Goal: Task Accomplishment & Management: Manage account settings

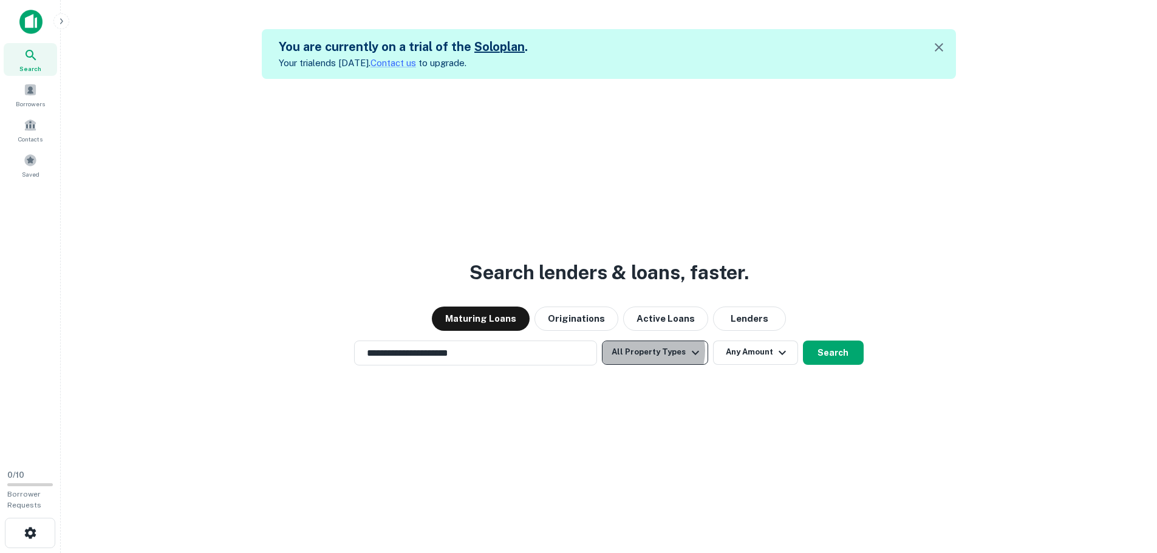
click at [645, 351] on button "All Property Types" at bounding box center [655, 353] width 106 height 24
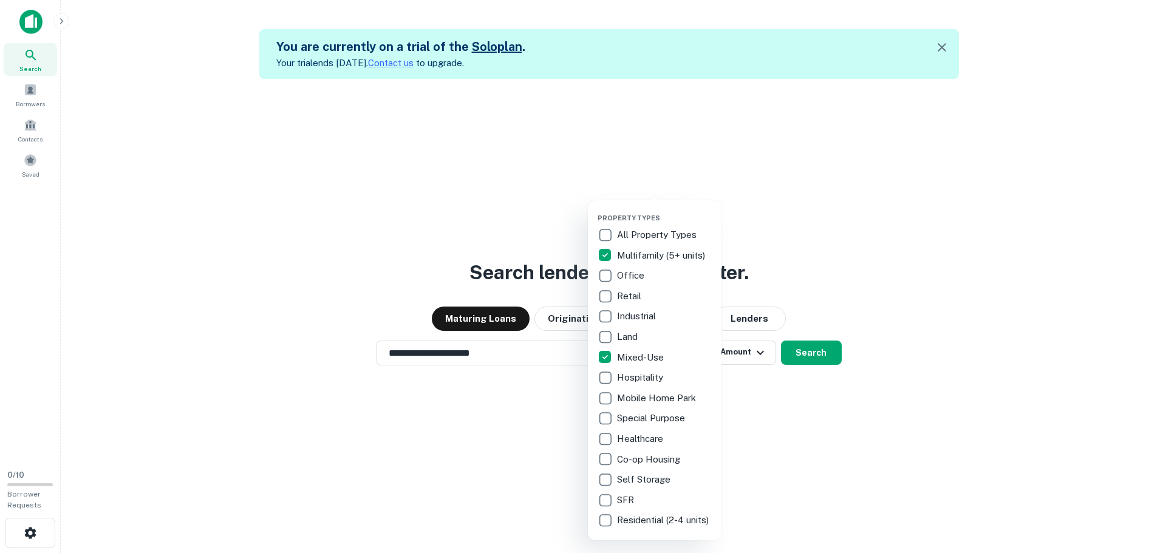
click at [823, 359] on div at bounding box center [583, 276] width 1166 height 553
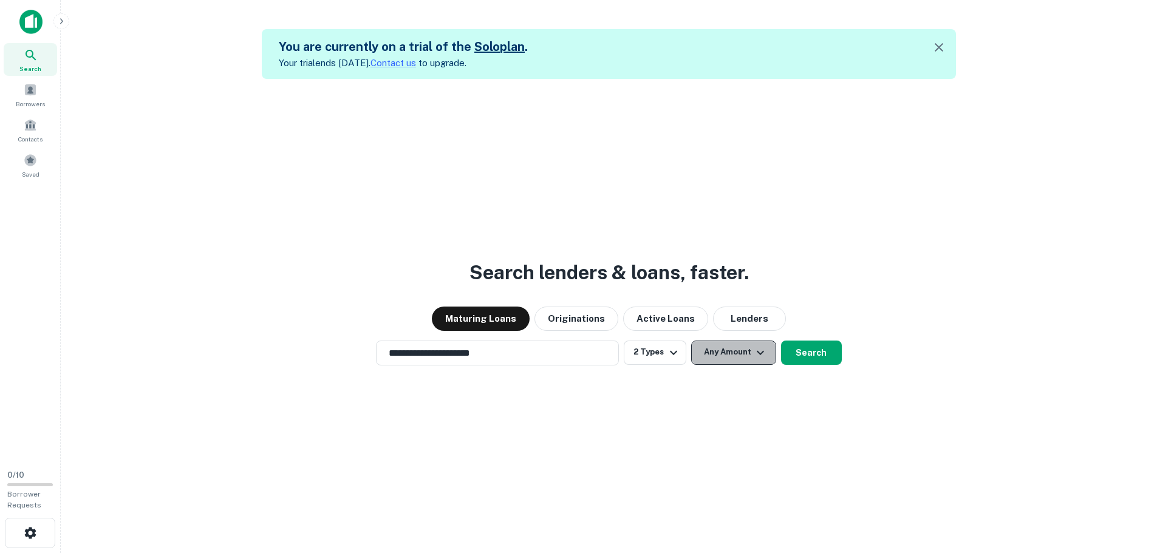
click at [742, 355] on button "Any Amount" at bounding box center [733, 353] width 85 height 24
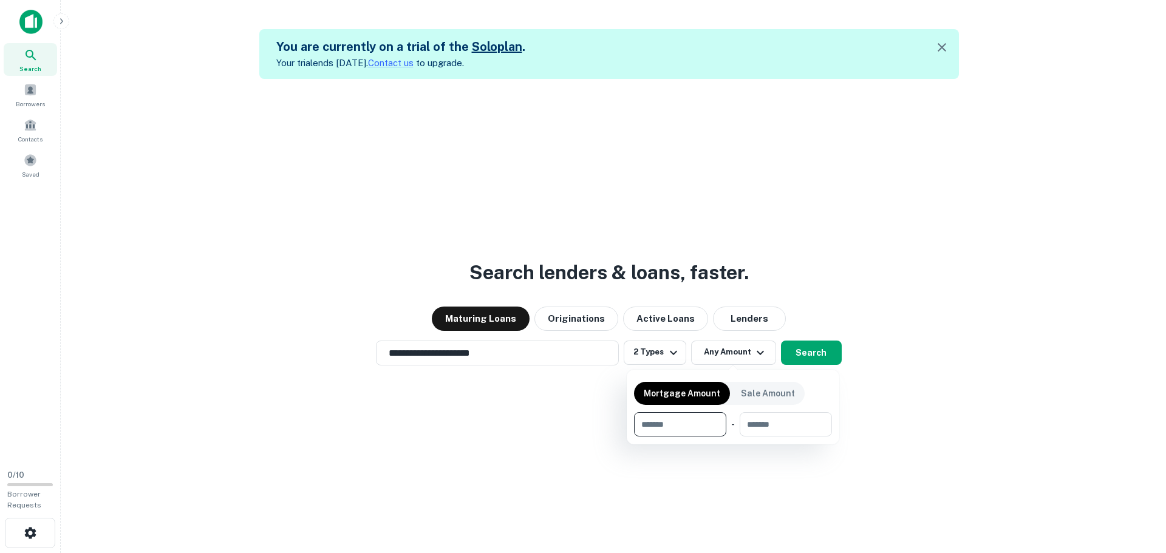
click at [818, 356] on div at bounding box center [583, 276] width 1166 height 553
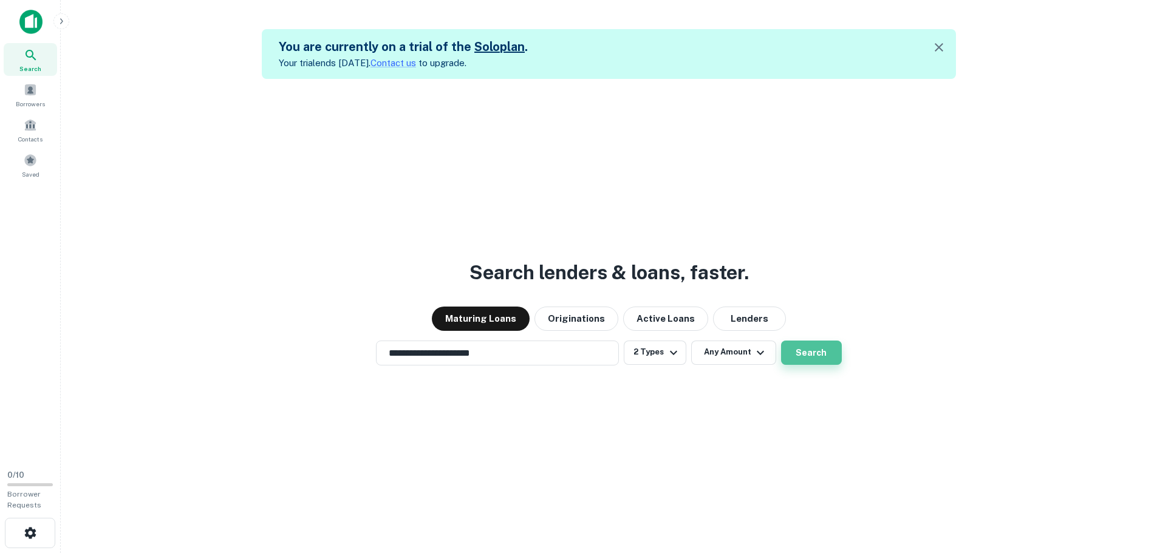
click at [808, 354] on button "Search" at bounding box center [811, 353] width 61 height 24
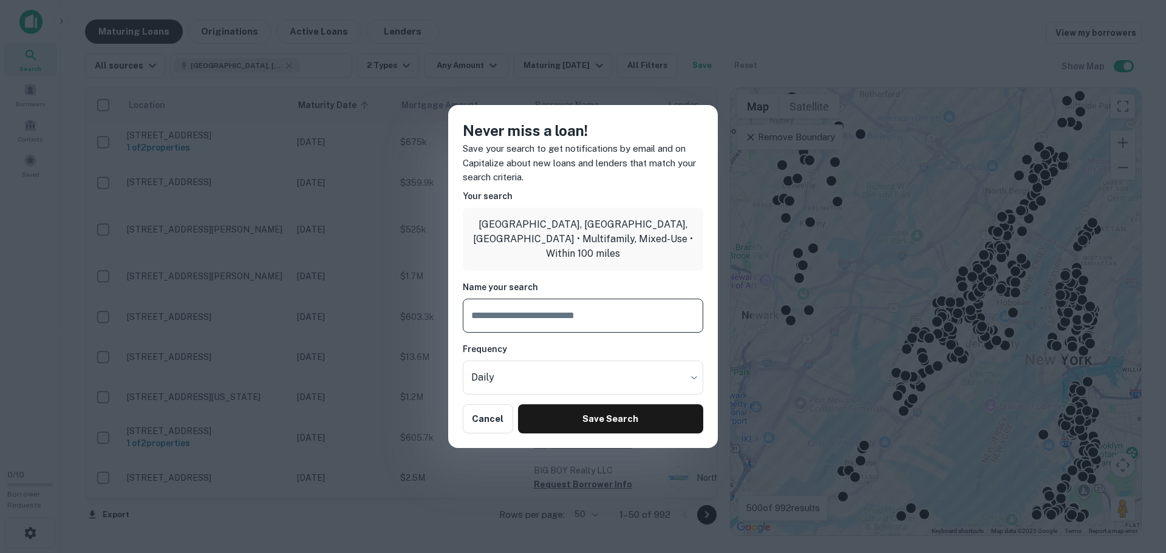
click at [546, 315] on input "text" at bounding box center [583, 316] width 240 height 34
type input "**********"
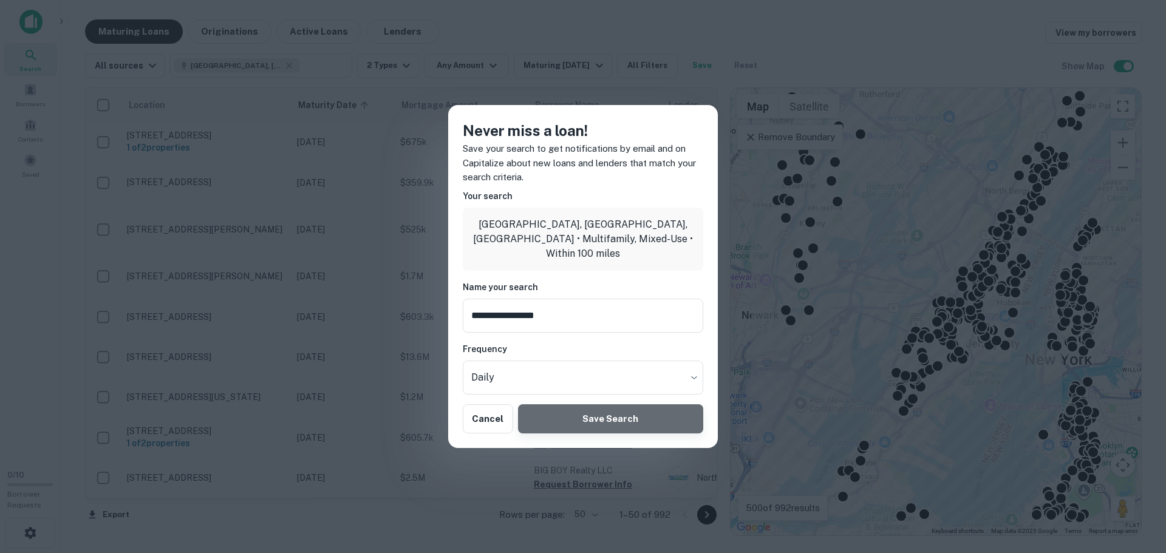
click at [610, 420] on button "Save Search" at bounding box center [610, 418] width 185 height 29
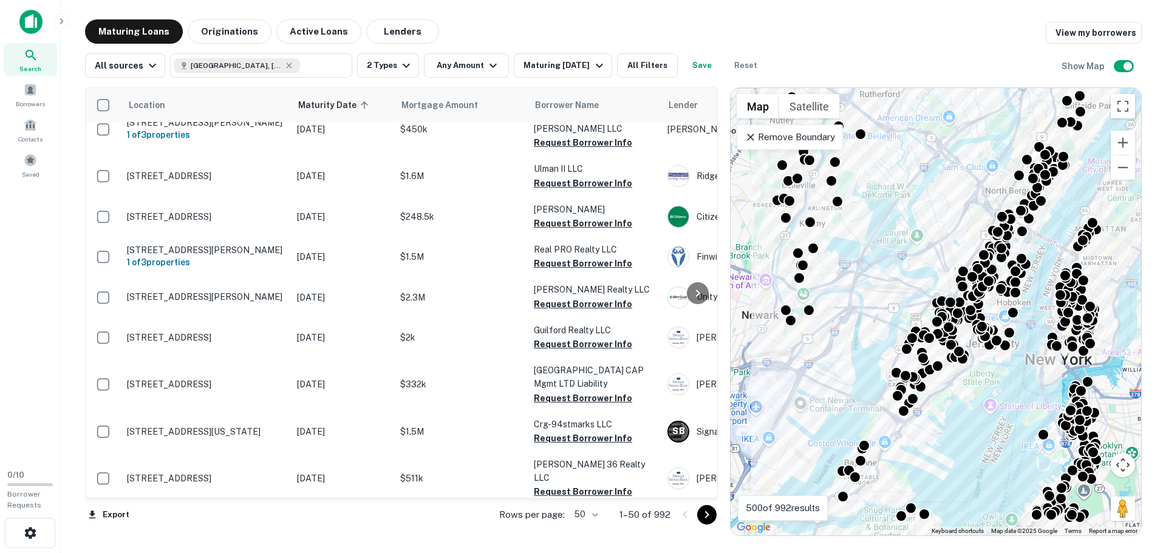
scroll to position [1695, 0]
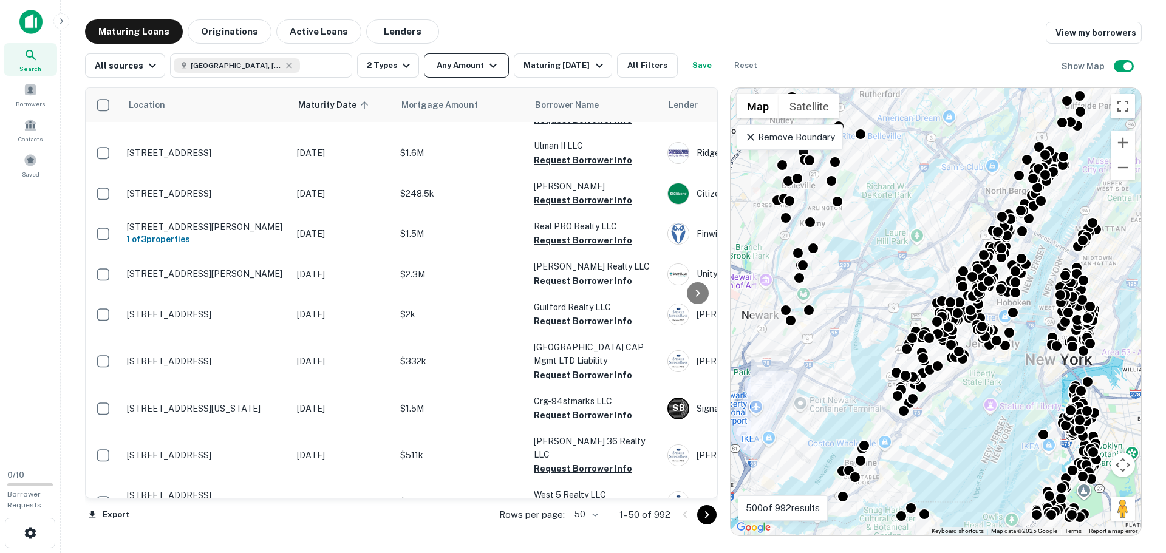
click at [453, 70] on button "Any Amount" at bounding box center [466, 65] width 85 height 24
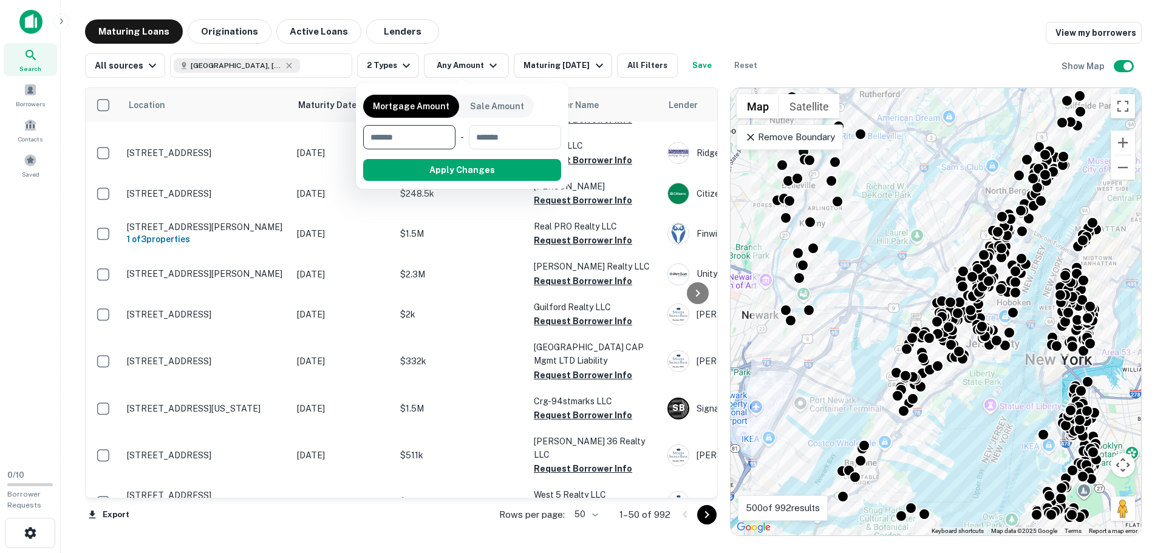
click at [387, 141] on input "number" at bounding box center [405, 137] width 84 height 24
type input "*******"
click at [489, 164] on button "Apply Changes" at bounding box center [484, 170] width 154 height 22
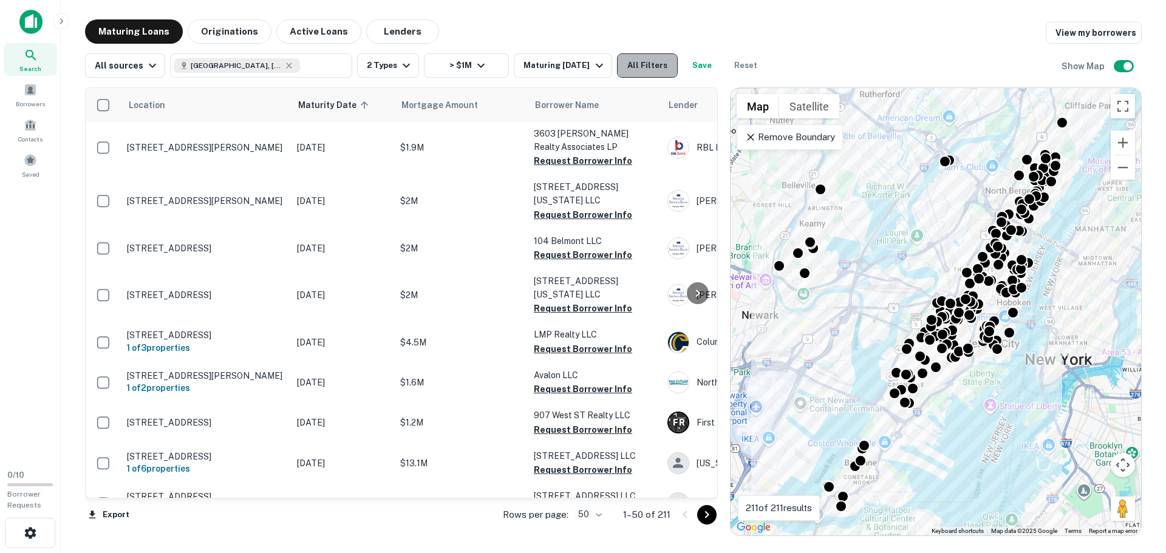
click at [647, 68] on button "All Filters" at bounding box center [647, 65] width 61 height 24
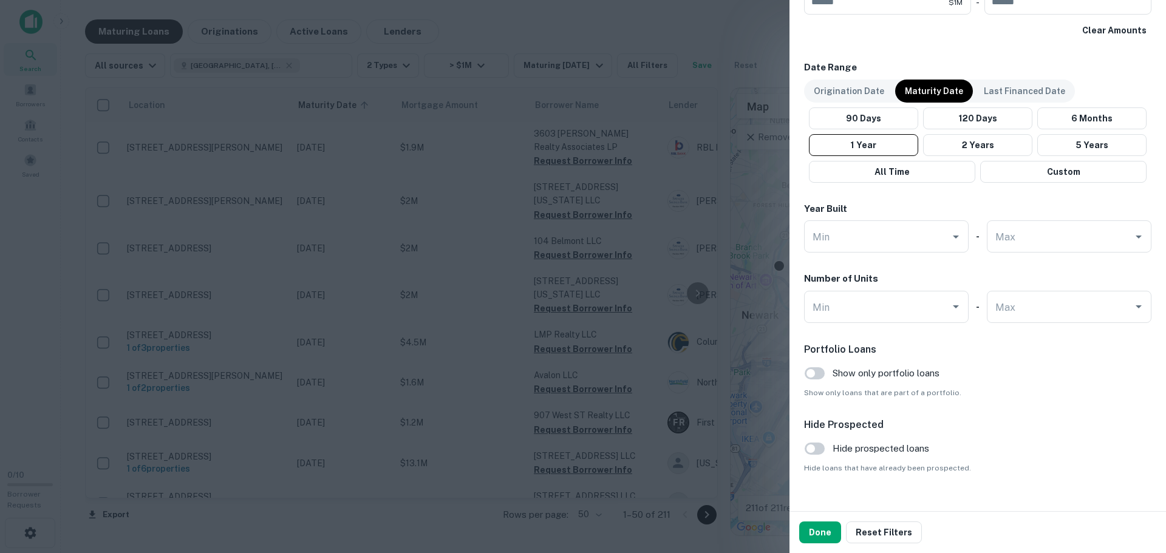
scroll to position [712, 0]
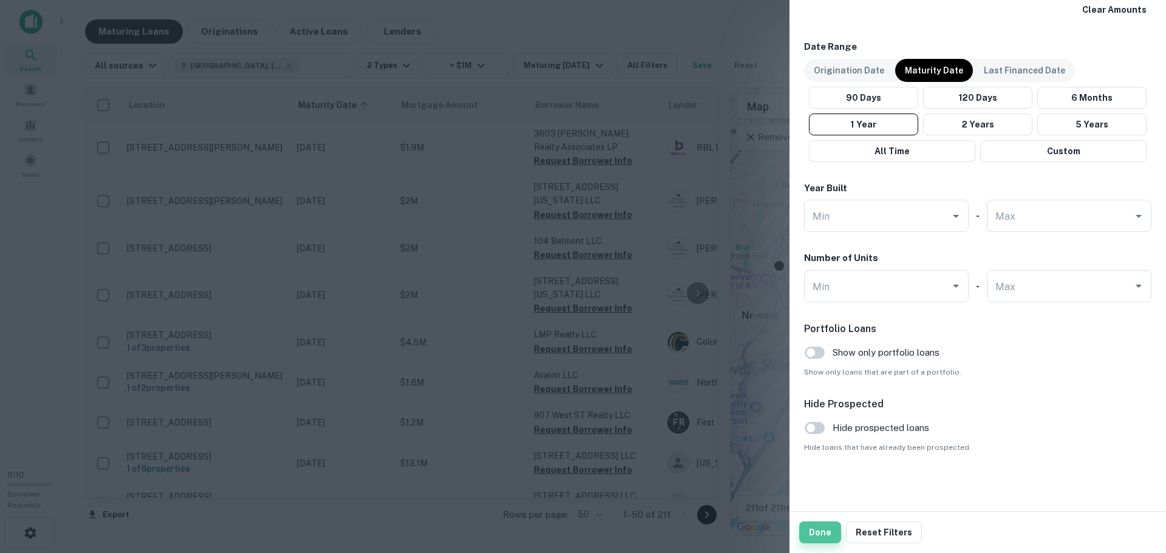
click at [824, 529] on button "Done" at bounding box center [820, 533] width 42 height 22
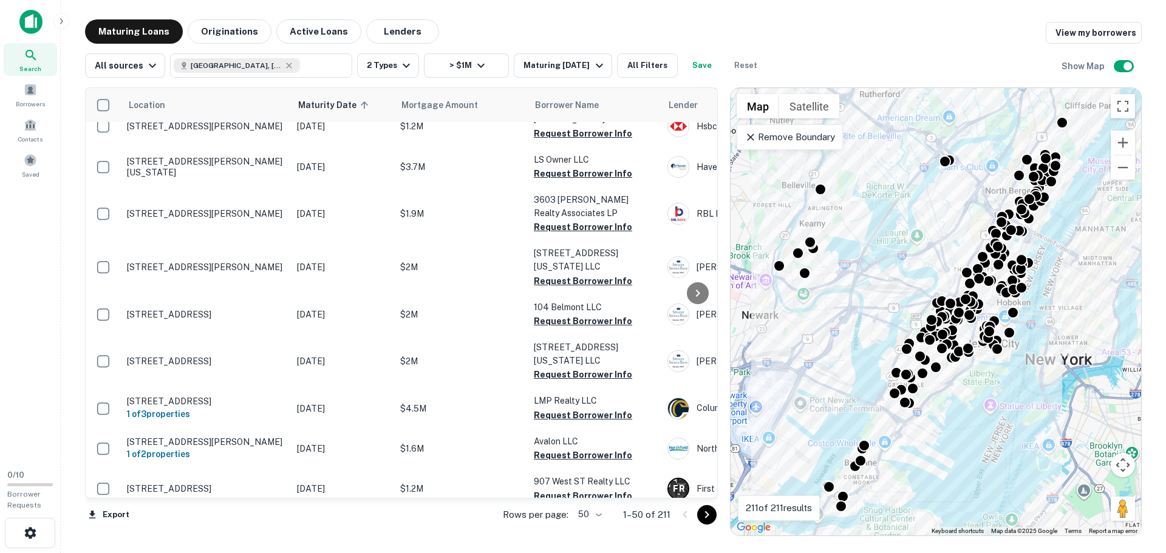
scroll to position [1724, 0]
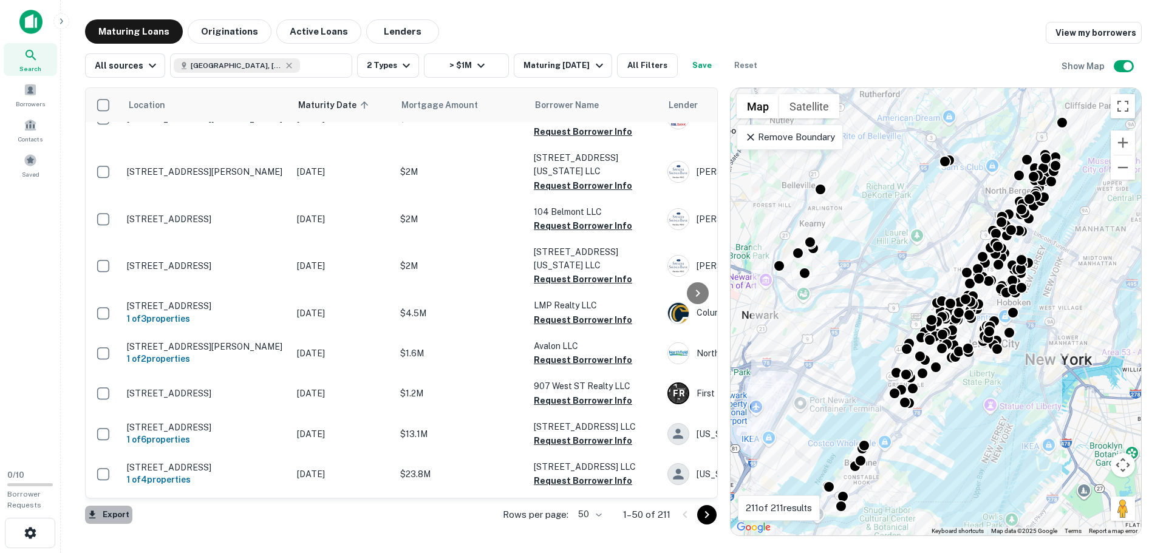
click at [96, 522] on button "Export" at bounding box center [108, 515] width 47 height 18
click at [171, 535] on li "Export as Excel (.xlsx)" at bounding box center [153, 528] width 137 height 22
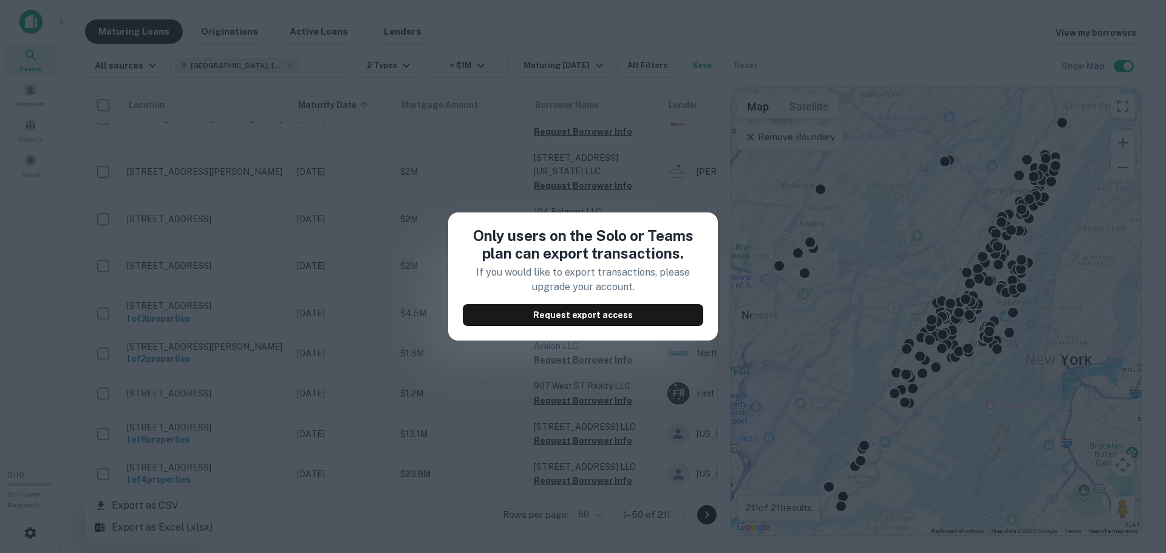
click at [490, 191] on div "Only users on the Solo or Teams plan can export transactions. If you would like…" at bounding box center [583, 276] width 1166 height 553
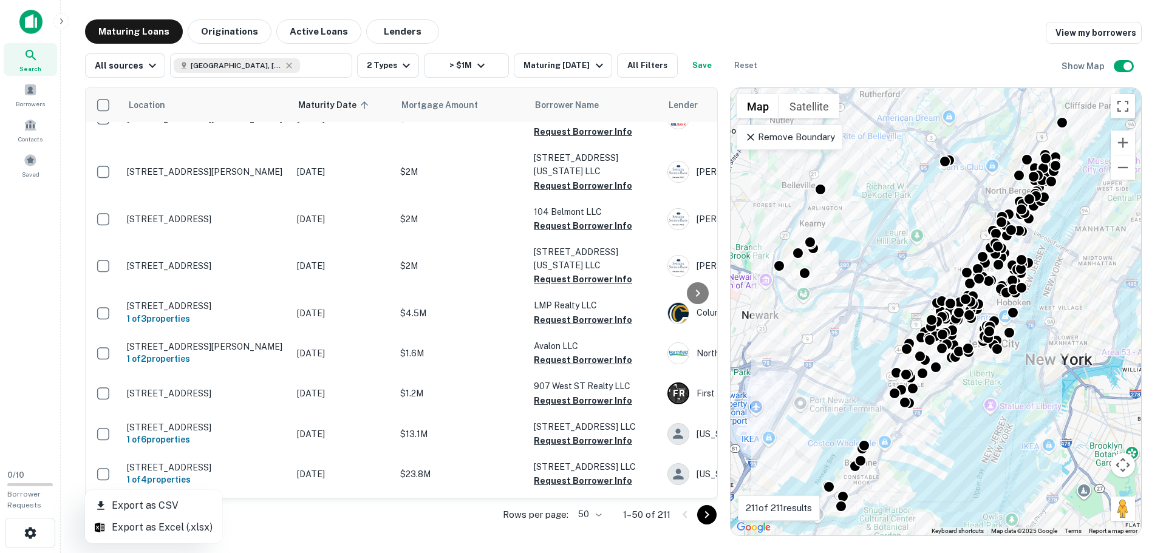
drag, startPoint x: 307, startPoint y: 492, endPoint x: 414, endPoint y: 495, distance: 106.9
click at [437, 494] on div at bounding box center [583, 276] width 1166 height 553
click at [307, 498] on div "Location Maturity Date sorted ascending Mortgage Amount Borrower Name Lender Pu…" at bounding box center [401, 292] width 633 height 411
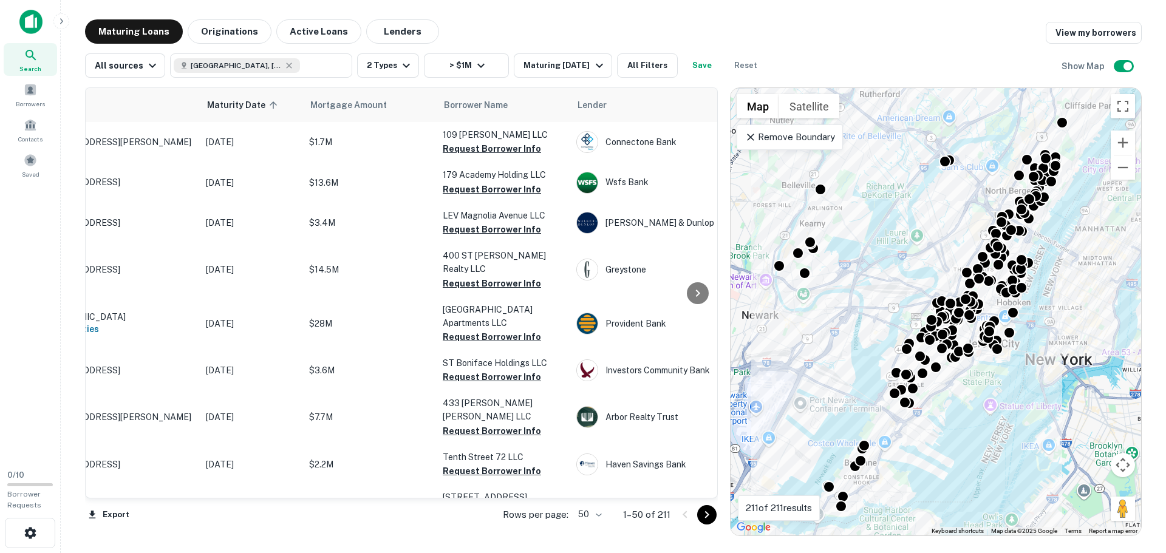
scroll to position [0, 0]
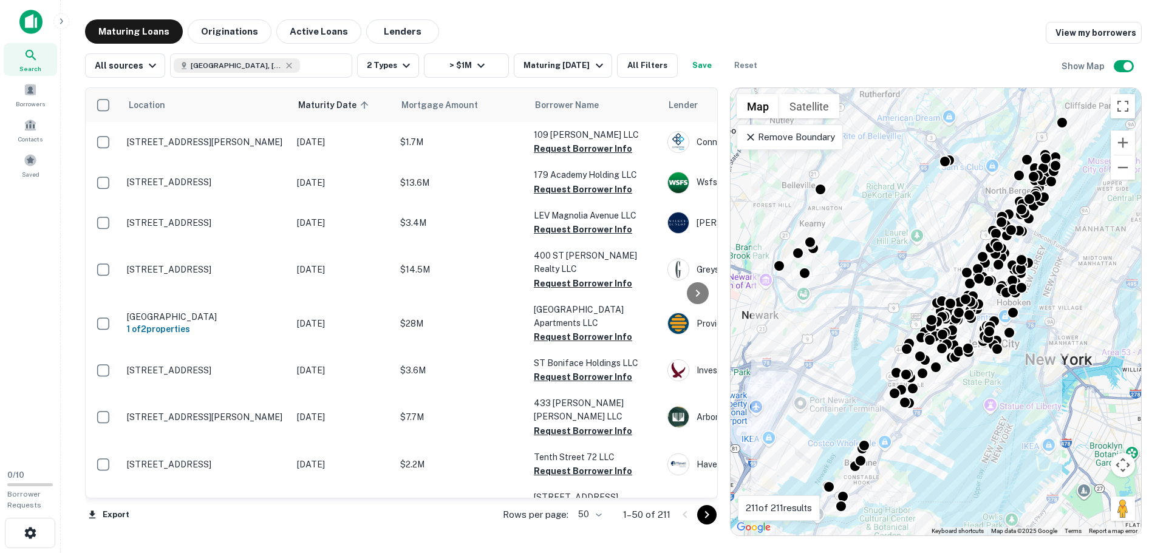
click at [695, 69] on button "Save" at bounding box center [701, 65] width 39 height 24
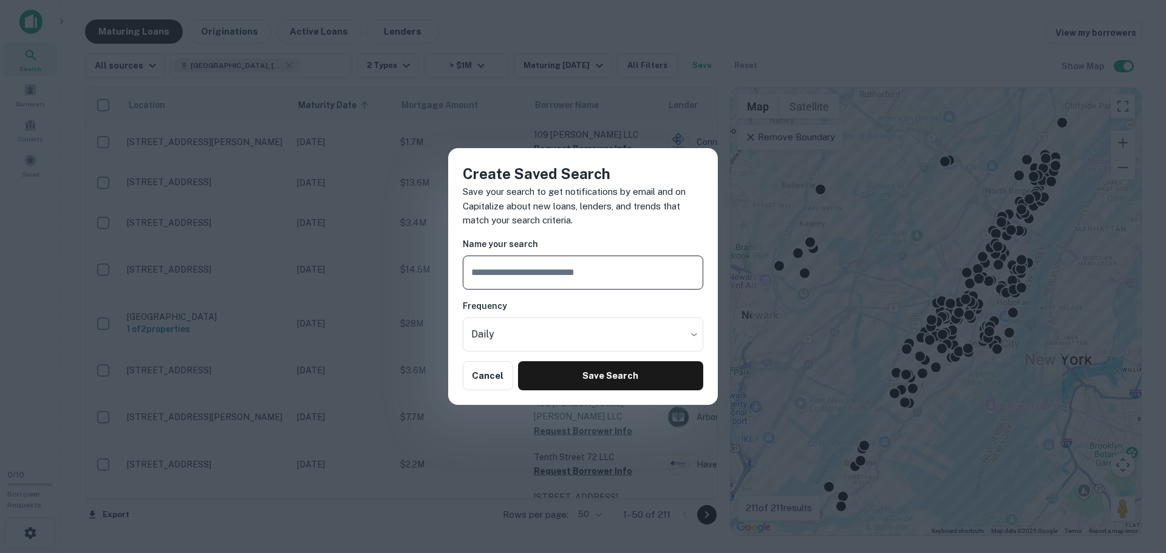
click at [534, 285] on input "text" at bounding box center [583, 273] width 240 height 34
type input "**********"
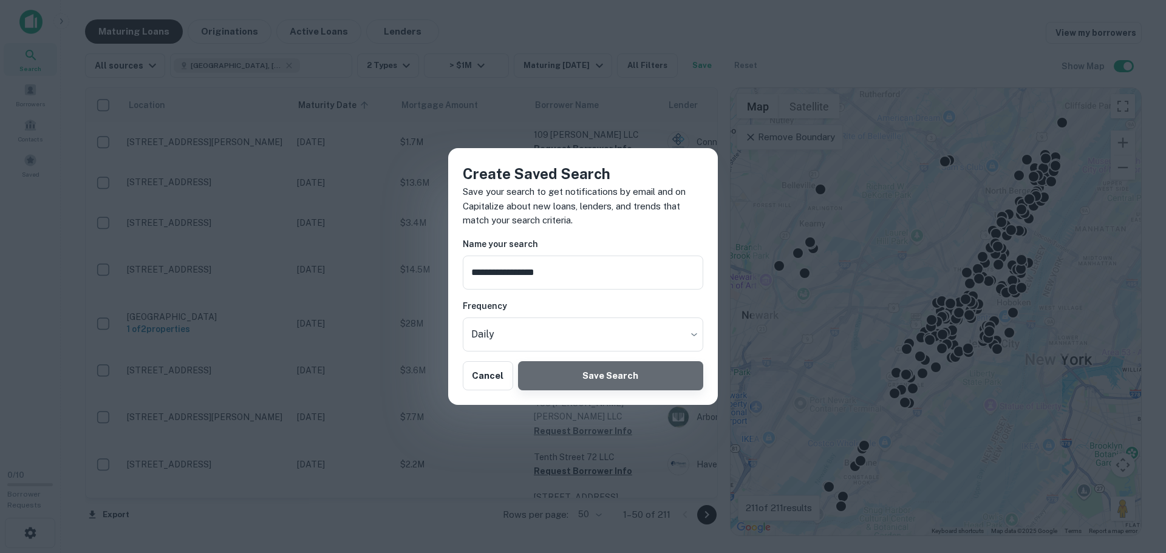
click at [572, 390] on button "Save Search" at bounding box center [610, 375] width 185 height 29
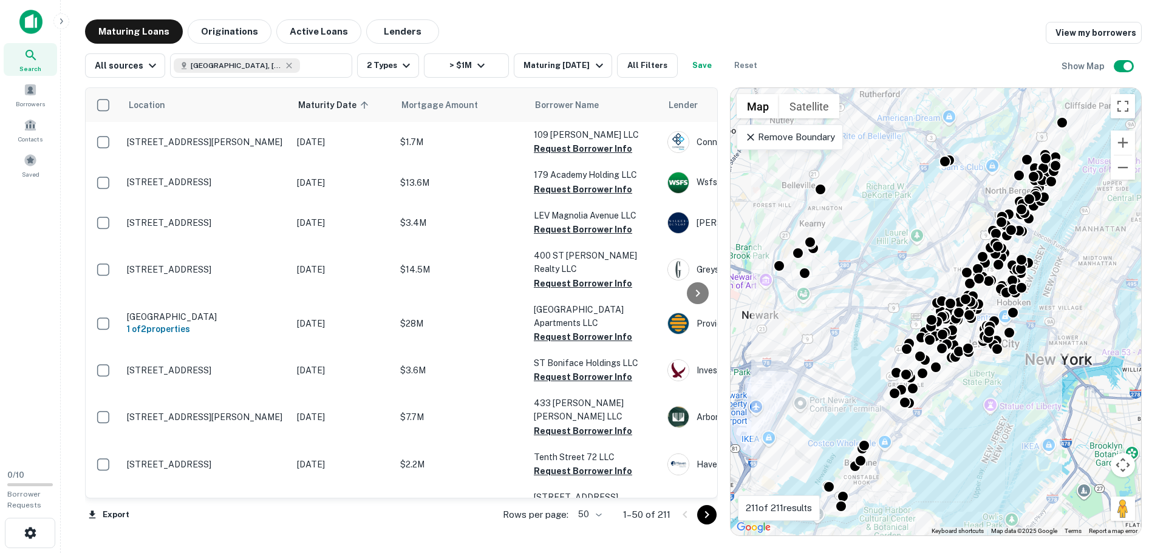
click at [25, 183] on div "Search Borrowers Contacts Saved" at bounding box center [30, 95] width 61 height 191
click at [27, 166] on span at bounding box center [30, 160] width 13 height 13
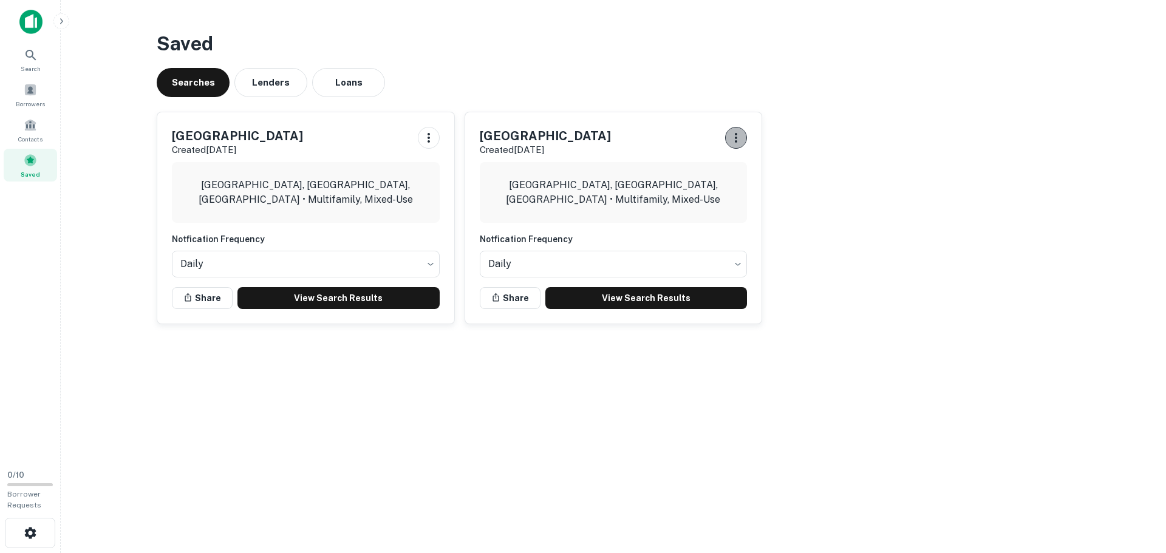
click at [732, 139] on icon "button" at bounding box center [736, 138] width 15 height 15
click at [696, 211] on li "Remove" at bounding box center [705, 208] width 80 height 22
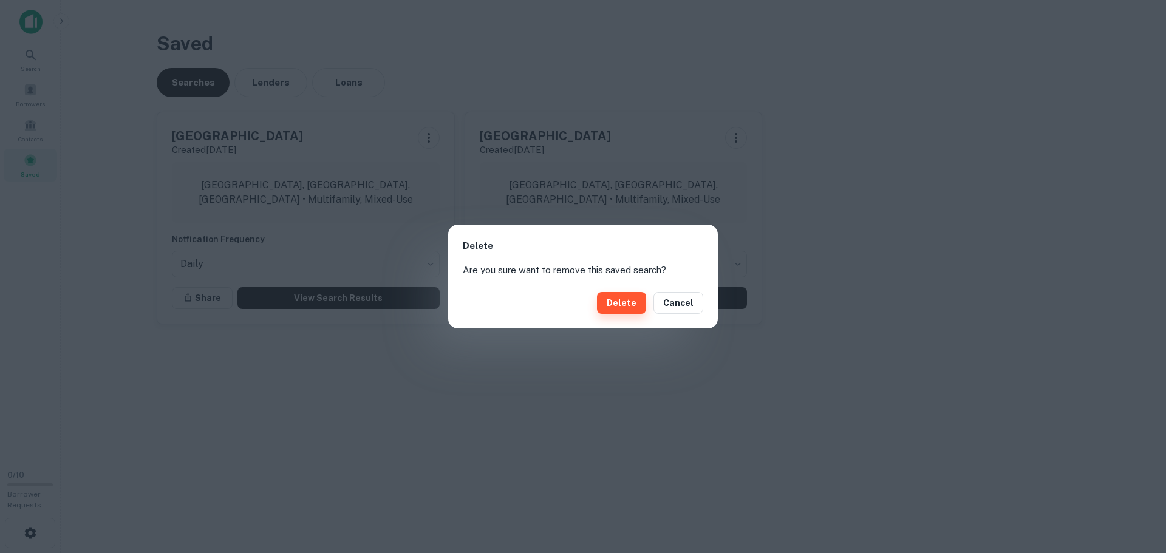
click at [628, 308] on button "Delete" at bounding box center [621, 303] width 49 height 22
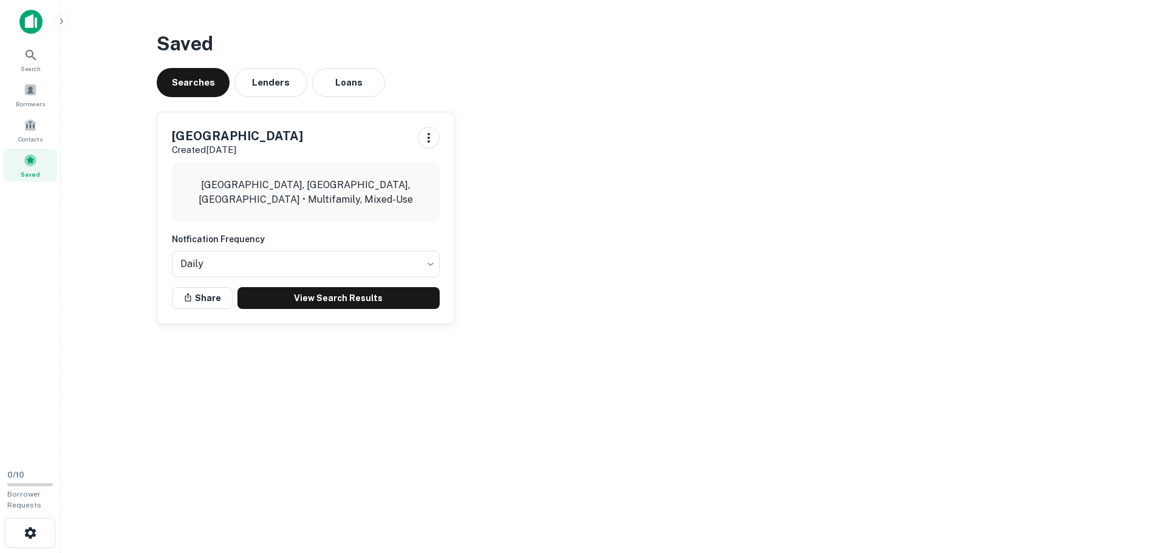
click at [35, 24] on img at bounding box center [30, 22] width 23 height 24
